Goal: Transaction & Acquisition: Download file/media

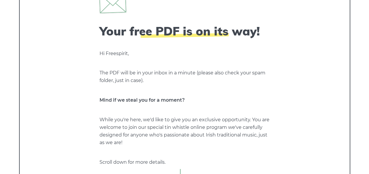
scroll to position [59, 0]
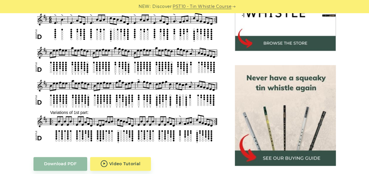
scroll to position [223, 0]
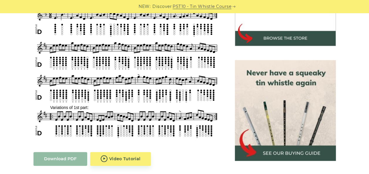
click at [60, 152] on link "Download PDF" at bounding box center [60, 159] width 54 height 14
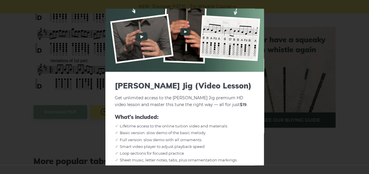
scroll to position [0, 0]
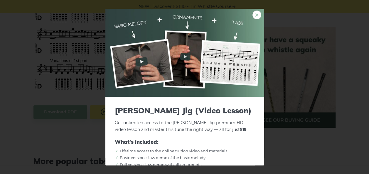
click at [255, 12] on link "×" at bounding box center [257, 15] width 9 height 9
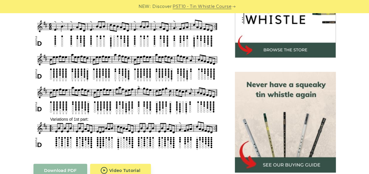
scroll to position [223, 0]
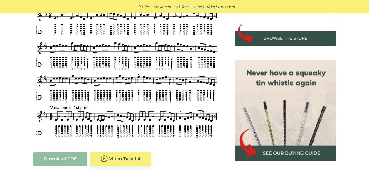
click at [57, 152] on link "Download PDF" at bounding box center [60, 159] width 54 height 14
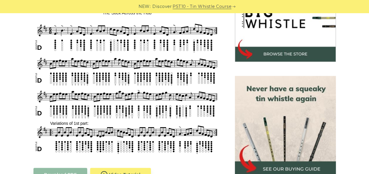
scroll to position [215, 0]
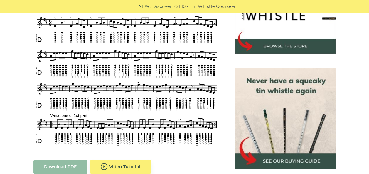
click at [64, 160] on link "Download PDF" at bounding box center [60, 167] width 54 height 14
click at [60, 160] on link "Download PDF" at bounding box center [60, 167] width 54 height 14
